Goal: Task Accomplishment & Management: Manage account settings

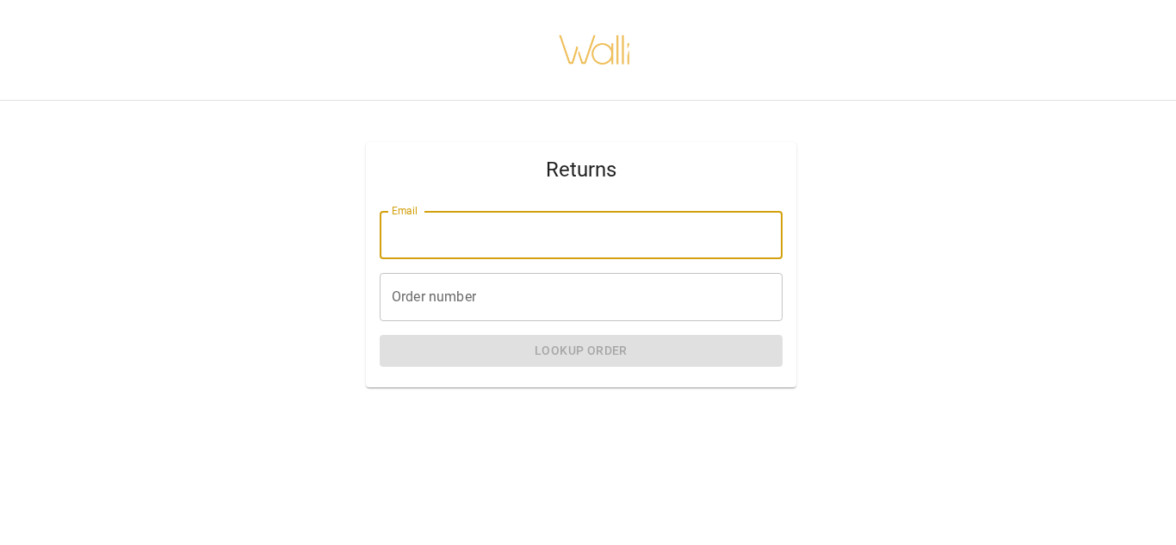
click at [501, 222] on input "Email" at bounding box center [581, 235] width 403 height 48
type input "**********"
click at [469, 296] on input "Order number" at bounding box center [581, 297] width 403 height 48
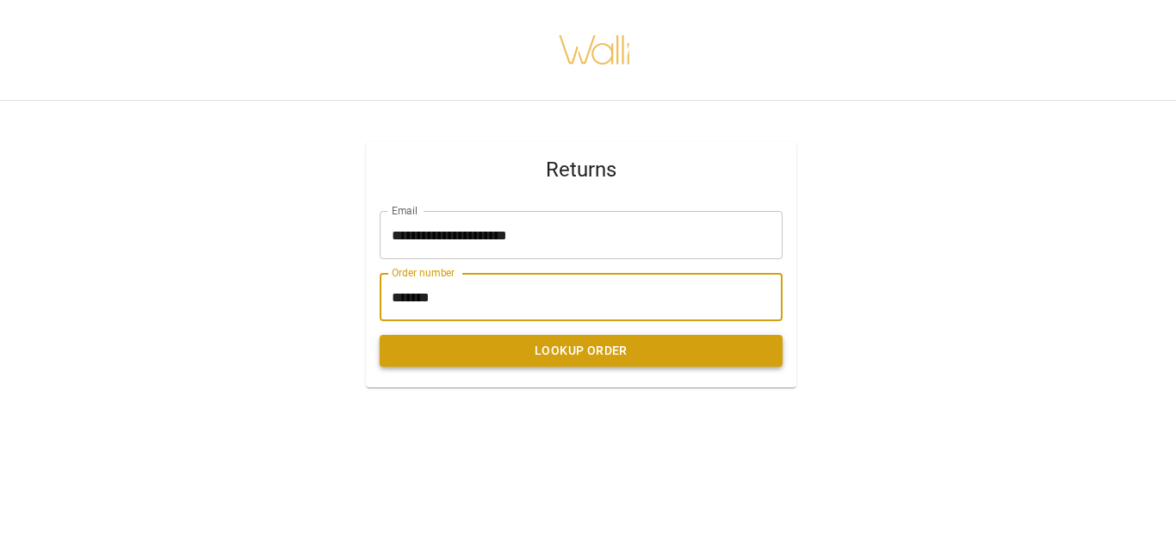
type input "*******"
click at [561, 354] on button "Lookup Order" at bounding box center [581, 351] width 403 height 32
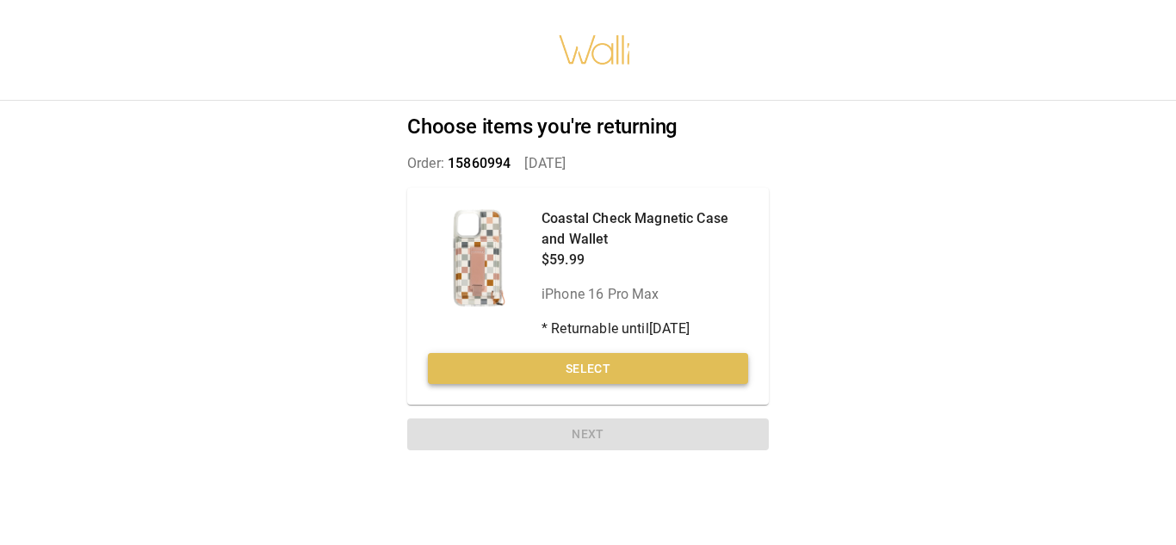
click at [590, 372] on button "Select" at bounding box center [588, 369] width 320 height 32
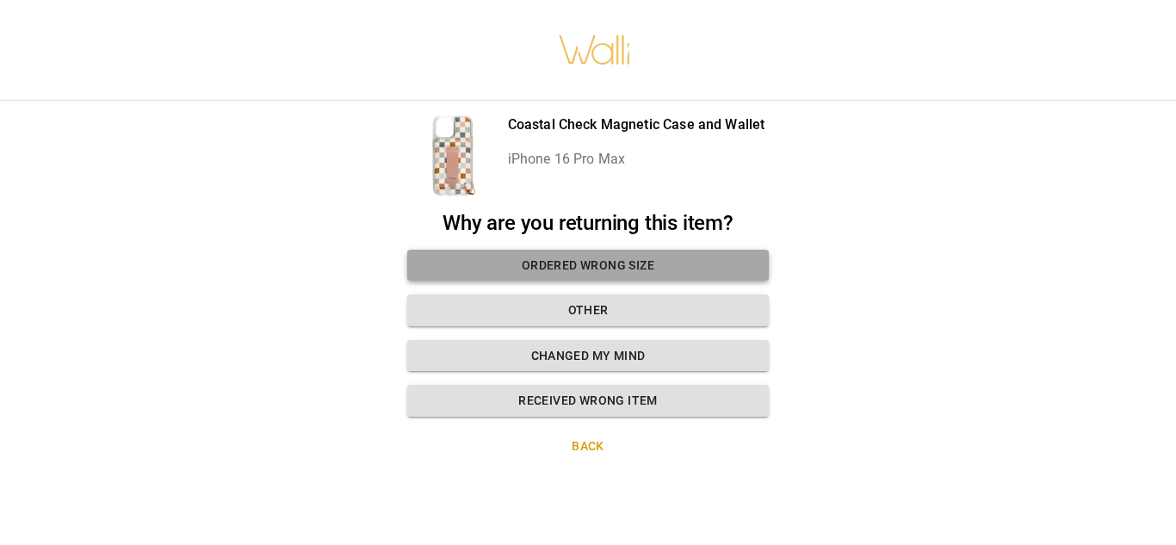
click at [629, 258] on button "Ordered wrong size" at bounding box center [588, 266] width 362 height 32
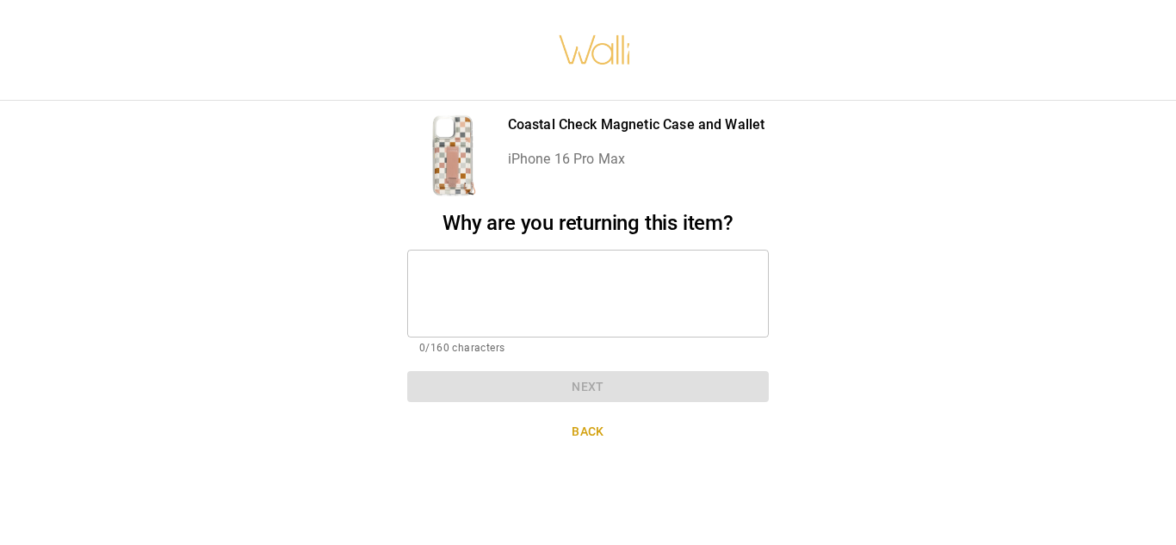
click at [619, 272] on textarea at bounding box center [587, 292] width 337 height 59
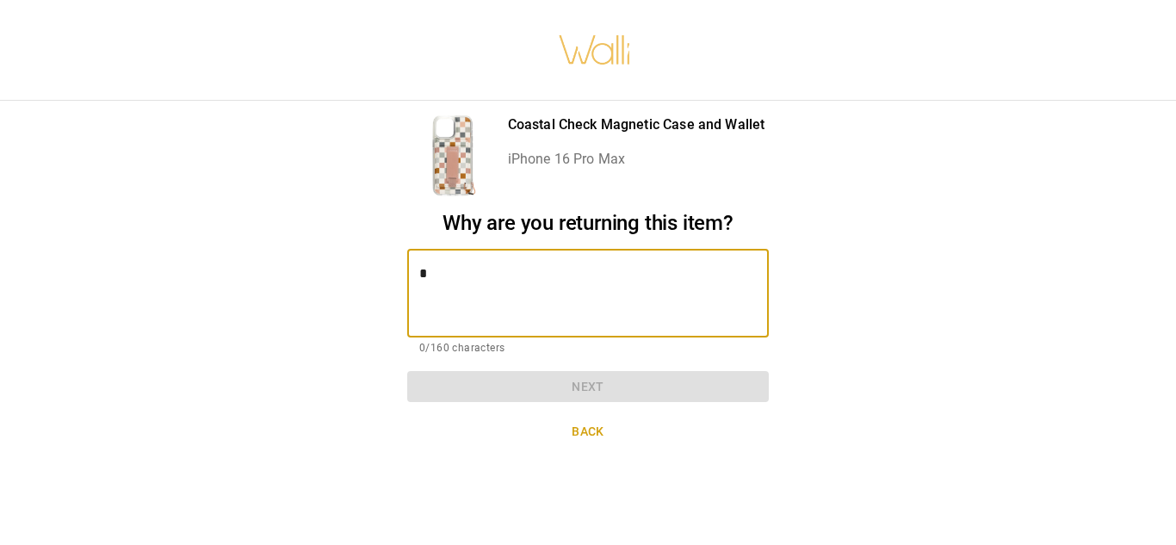
click at [619, 272] on textarea "*" at bounding box center [587, 292] width 337 height 59
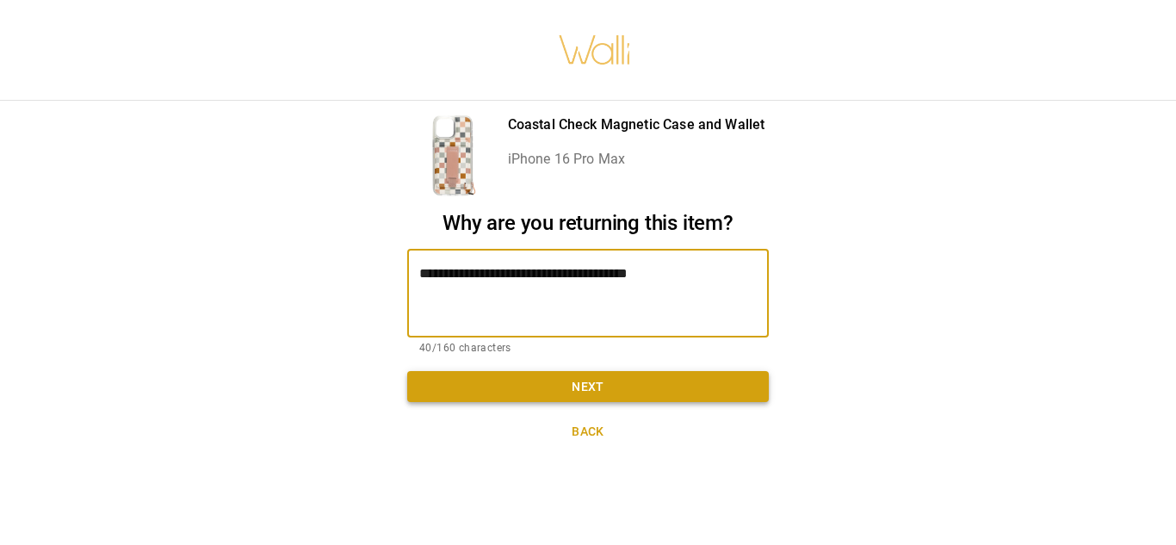
type textarea "**********"
click at [588, 393] on button "Next" at bounding box center [588, 387] width 362 height 32
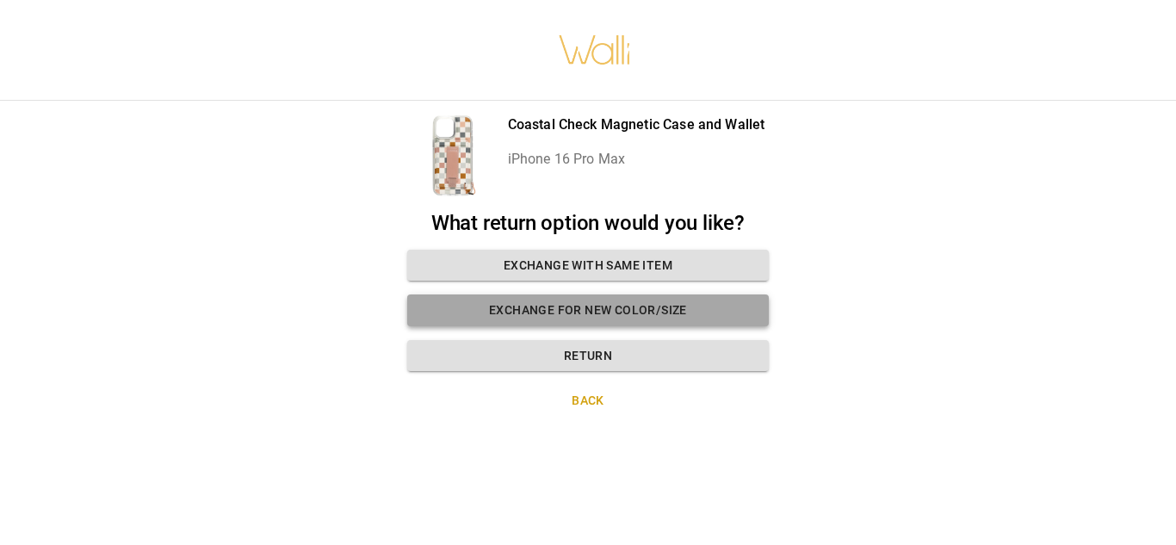
click at [631, 318] on button "Exchange for new color/size" at bounding box center [588, 310] width 362 height 32
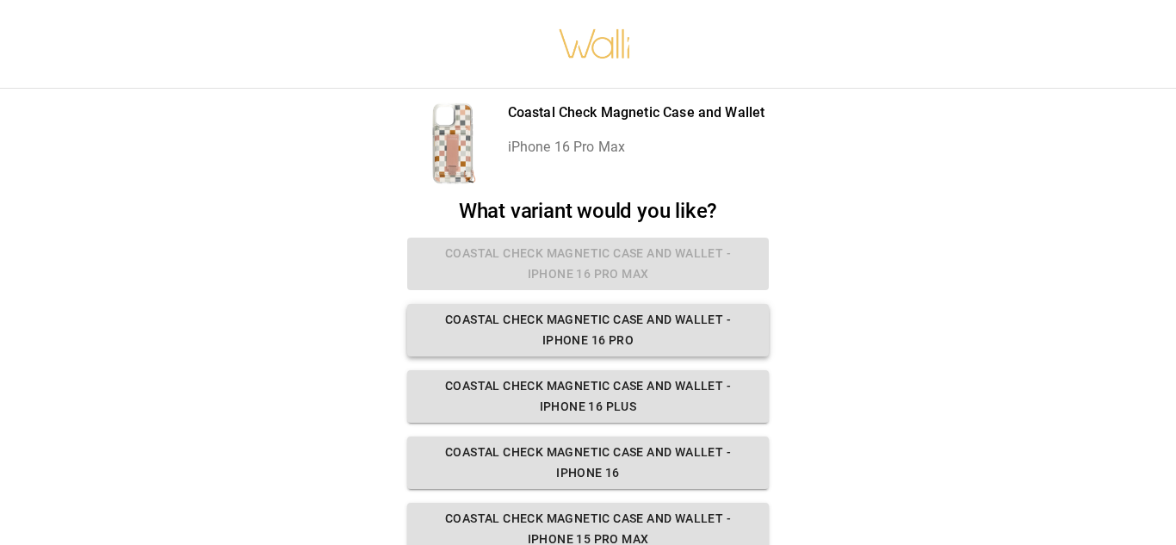
click at [699, 346] on button "Coastal Check Magnetic Case and Wallet - iPhone 16 Pro" at bounding box center [588, 330] width 362 height 53
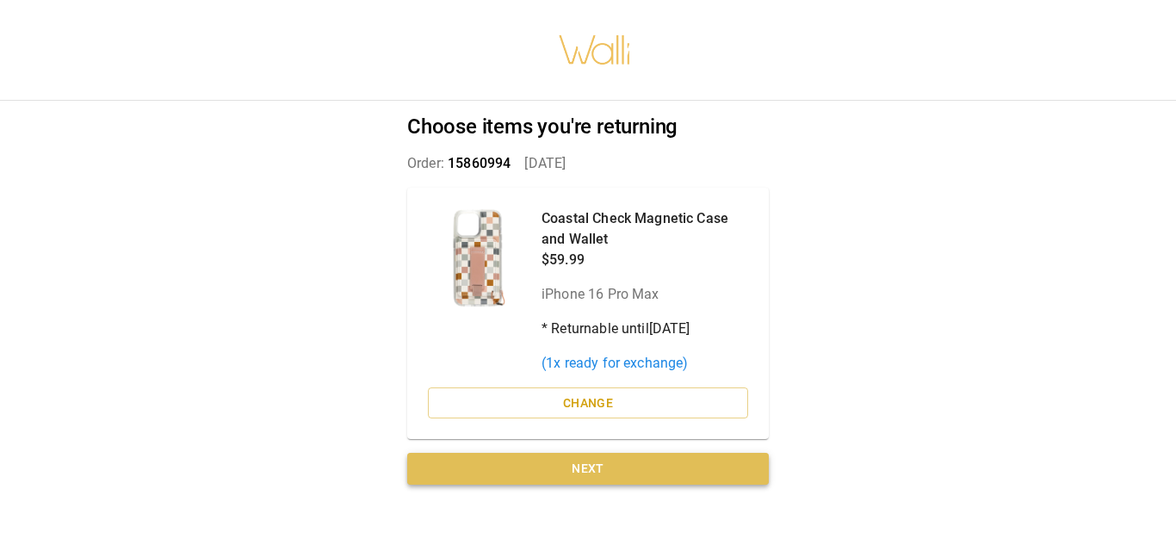
click at [588, 460] on button "Next" at bounding box center [588, 469] width 362 height 32
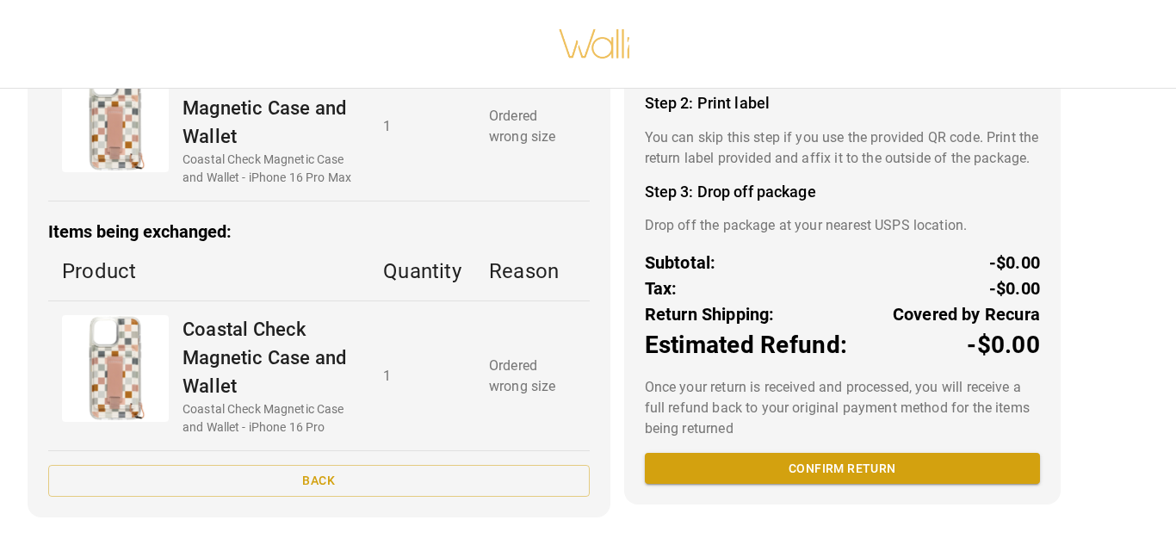
scroll to position [232, 0]
click at [842, 475] on button "Confirm return" at bounding box center [842, 469] width 395 height 32
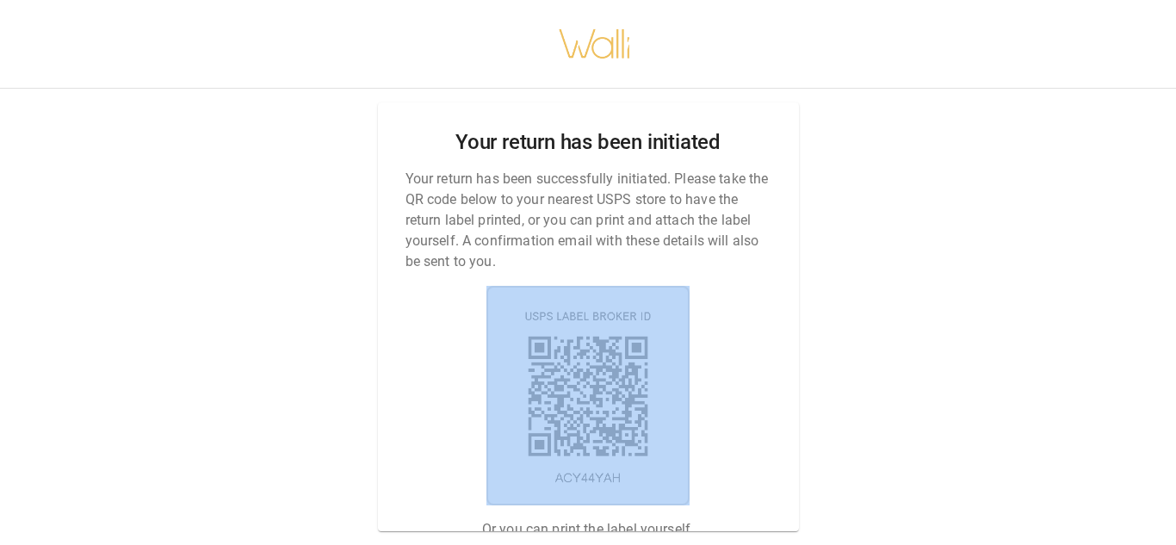
drag, startPoint x: 761, startPoint y: 333, endPoint x: 762, endPoint y: 438, distance: 105.0
click at [762, 438] on div "Your return has been initiated Your return has been successfully initiated. Ple…" at bounding box center [588, 316] width 421 height 429
click at [1011, 336] on div "Your return has been initiated Your return has been successfully initiated. Ple…" at bounding box center [588, 272] width 1176 height 545
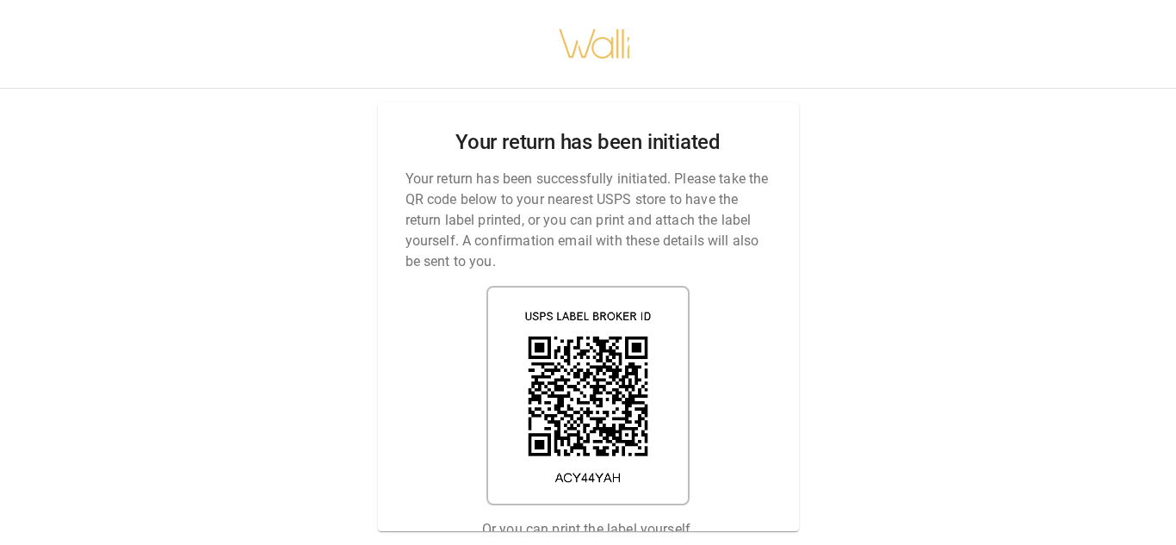
scroll to position [0, 14]
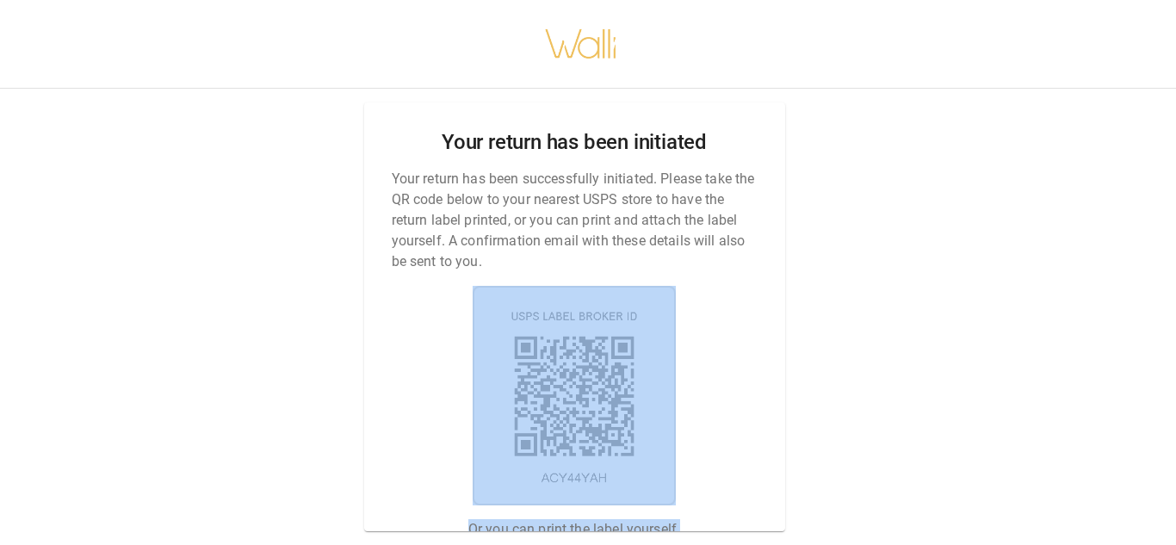
drag, startPoint x: 768, startPoint y: 382, endPoint x: 732, endPoint y: 585, distance: 206.3
click at [732, 544] on html "Your return has been initiated Your return has been successfully initiated. Ple…" at bounding box center [574, 272] width 1176 height 545
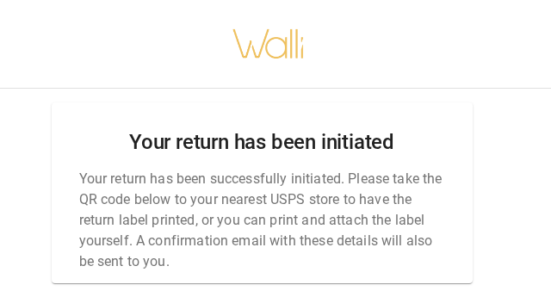
click at [474, 105] on div "Your return has been initiated Your return has been successfully initiated. Ple…" at bounding box center [261, 148] width 551 height 297
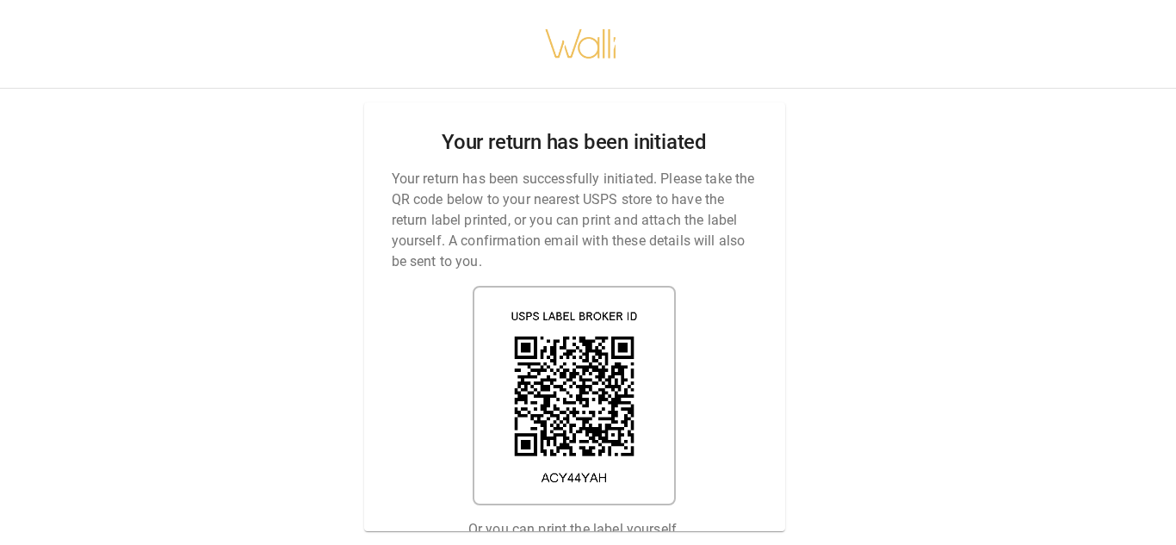
click at [697, 473] on div "Your return has been initiated Your return has been successfully initiated. Ple…" at bounding box center [574, 316] width 421 height 429
